Goal: Book appointment/travel/reservation

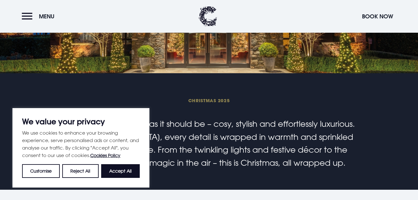
scroll to position [125, 0]
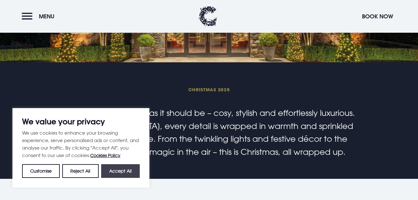
click at [136, 167] on button "Accept All" at bounding box center [120, 171] width 39 height 14
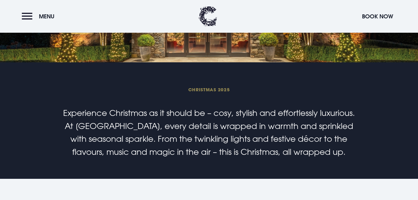
checkbox input "true"
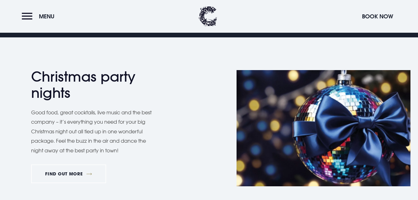
scroll to position [280, 0]
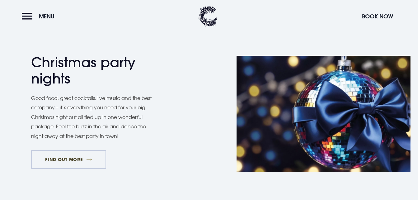
click at [91, 159] on link "FIND OUT MORE" at bounding box center [68, 159] width 75 height 19
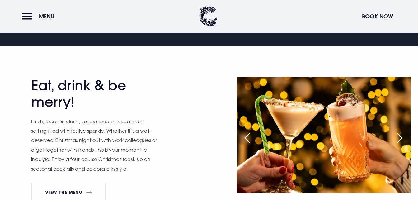
scroll to position [311, 0]
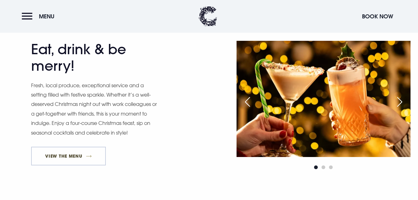
click at [54, 155] on link "View The Menu" at bounding box center [68, 156] width 75 height 19
